Goal: Task Accomplishment & Management: Find specific page/section

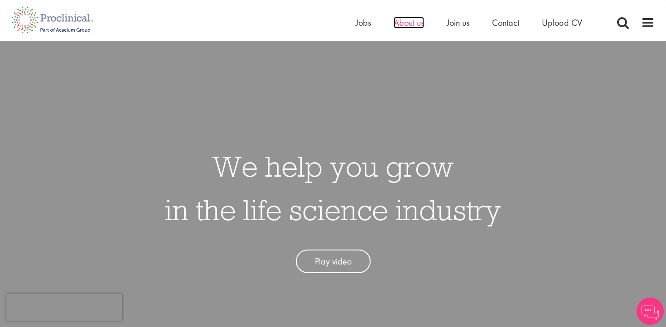
click at [409, 24] on span "About us" at bounding box center [408, 23] width 30 height 12
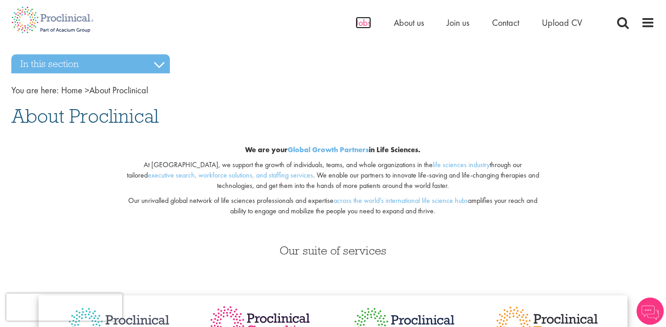
click at [362, 23] on span "Jobs" at bounding box center [362, 23] width 15 height 12
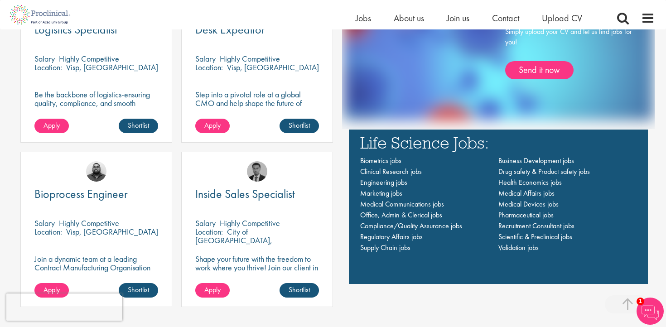
scroll to position [615, 0]
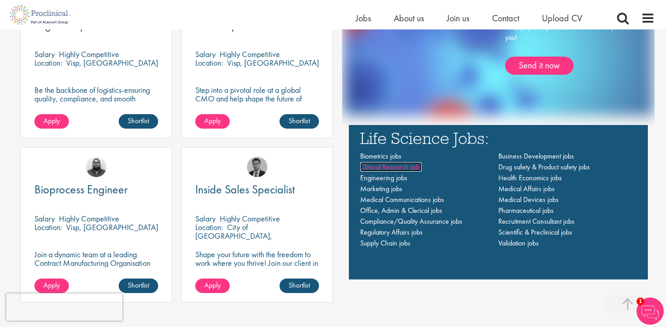
click at [418, 169] on span "Clinical Research jobs" at bounding box center [391, 167] width 62 height 10
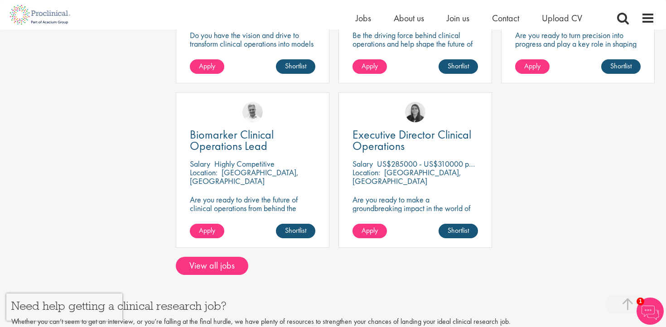
scroll to position [716, 0]
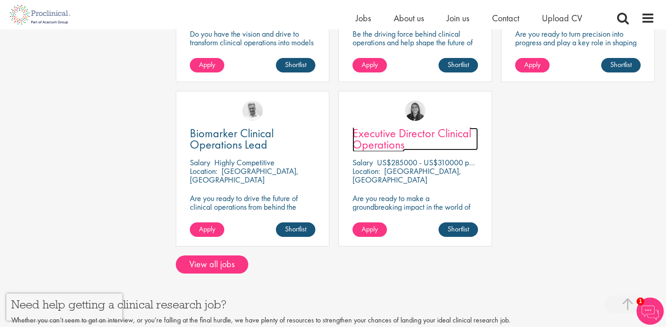
click at [396, 128] on span "Executive Director Clinical Operations" at bounding box center [411, 138] width 119 height 27
